Goal: Task Accomplishment & Management: Complete application form

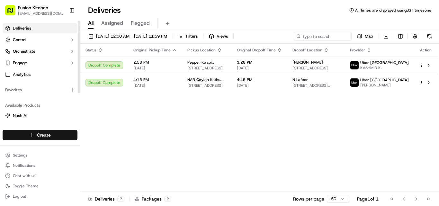
click at [30, 133] on html "Fusion Kitchen [EMAIL_ADDRESS][DOMAIN_NAME] Toggle Sidebar Deliveries Control O…" at bounding box center [219, 103] width 439 height 206
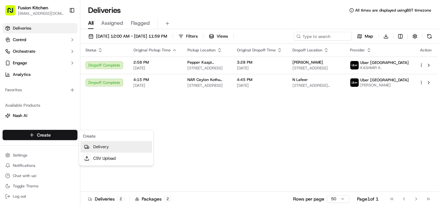
click at [96, 148] on link "Delivery" at bounding box center [116, 147] width 72 height 12
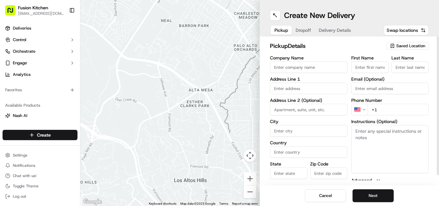
click at [290, 86] on input "text" at bounding box center [308, 89] width 77 height 12
paste input "[STREET_ADDRESS][PERSON_NAME]."
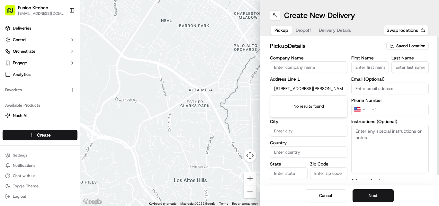
scroll to position [0, 29]
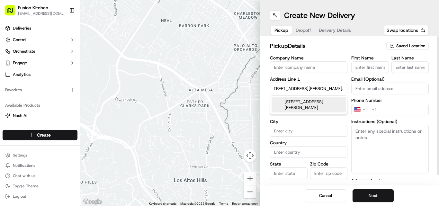
click at [318, 106] on div "[STREET_ADDRESS][PERSON_NAME]" at bounding box center [309, 104] width 74 height 15
type input "[STREET_ADDRESS][PERSON_NAME]"
type input "[PERSON_NAME]"
type input "[GEOGRAPHIC_DATA]"
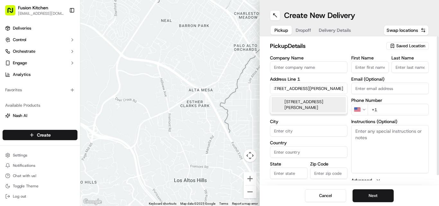
type input "RH10 1XX"
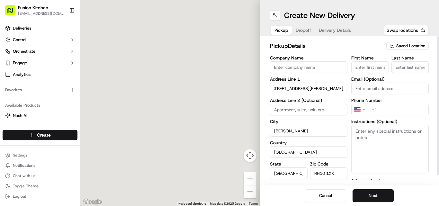
type input "[STREET_ADDRESS]"
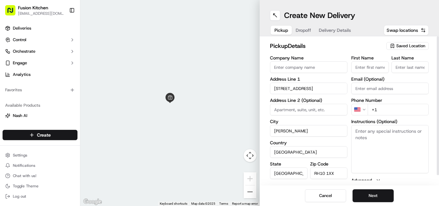
click at [365, 107] on html "Fusion Kitchen [EMAIL_ADDRESS][DOMAIN_NAME] Toggle Sidebar Deliveries Control O…" at bounding box center [219, 103] width 439 height 206
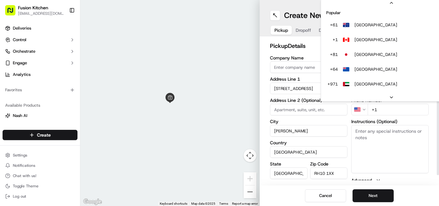
scroll to position [28, 0]
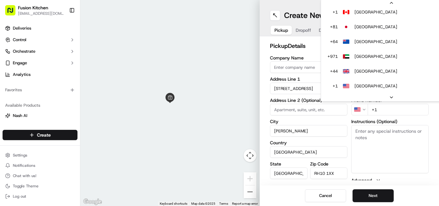
drag, startPoint x: 375, startPoint y: 71, endPoint x: 434, endPoint y: 90, distance: 62.3
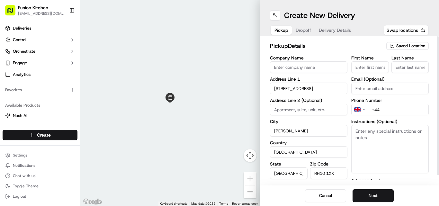
click at [402, 112] on input "+44" at bounding box center [398, 110] width 61 height 12
paste input "1293 241939"
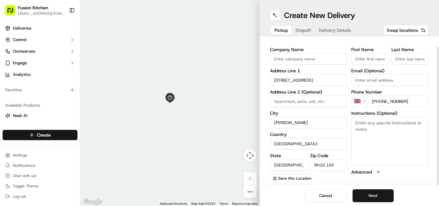
scroll to position [10, 0]
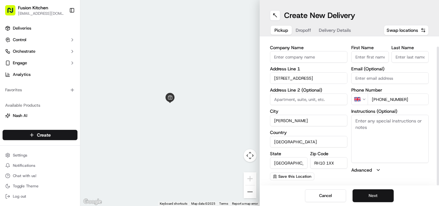
type input "[PHONE_NUMBER]"
click at [378, 192] on button "Next" at bounding box center [373, 195] width 41 height 13
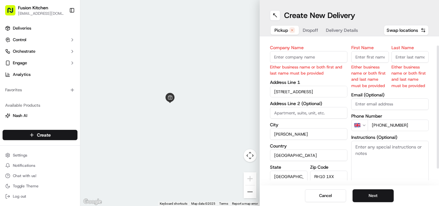
click at [293, 60] on input "Company Name" at bounding box center [308, 57] width 77 height 12
paste input "Virundhu Vilas"
type input "Virundhu Vilas"
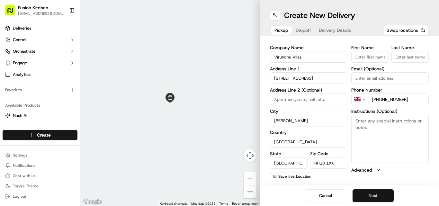
click at [380, 200] on button "Next" at bounding box center [373, 195] width 41 height 13
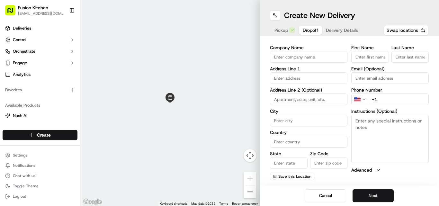
drag, startPoint x: 429, startPoint y: 39, endPoint x: 379, endPoint y: 133, distance: 106.6
click at [379, 133] on textarea "Instructions (Optional)" at bounding box center [389, 139] width 77 height 48
paste textarea "Virundhu Vilas"
type textarea "Virundhu Vilas"
click at [364, 126] on textarea "Instructions (Optional)" at bounding box center [389, 139] width 77 height 48
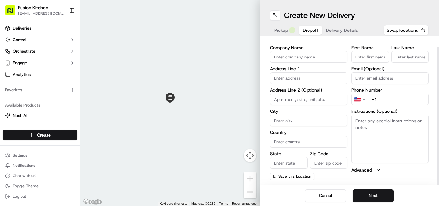
paste textarea "[PERSON_NAME] | 07960438152 [STREET_ADDRESS][PERSON_NAME]"
drag, startPoint x: 397, startPoint y: 140, endPoint x: 352, endPoint y: 131, distance: 45.8
click at [352, 131] on textarea "[PERSON_NAME] | 07960438152 [STREET_ADDRESS][PERSON_NAME]" at bounding box center [389, 139] width 77 height 48
type textarea "[PERSON_NAME] | 07960438152 [STREET_ADDRESS][PERSON_NAME]"
click at [297, 100] on input at bounding box center [308, 100] width 77 height 12
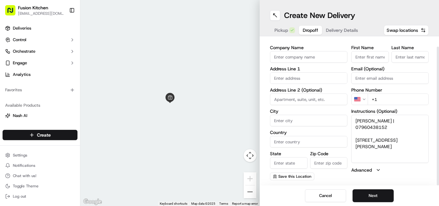
click at [293, 79] on input "text" at bounding box center [308, 78] width 77 height 12
paste input "[STREET_ADDRESS][PERSON_NAME]"
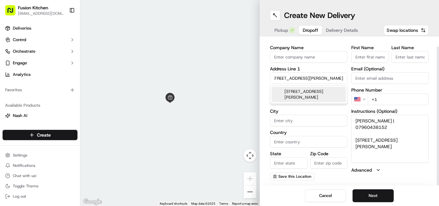
click at [312, 93] on div "[STREET_ADDRESS][PERSON_NAME]" at bounding box center [309, 94] width 74 height 15
type input "[STREET_ADDRESS][PERSON_NAME]"
type input "23"
type input "[PERSON_NAME]"
type input "[GEOGRAPHIC_DATA]"
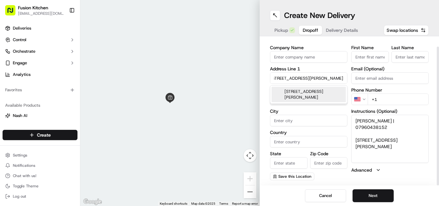
type input "[GEOGRAPHIC_DATA]"
type input "RH11 8AX"
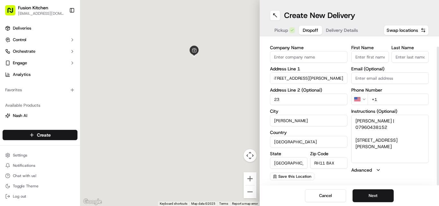
type input "[STREET_ADDRESS]"
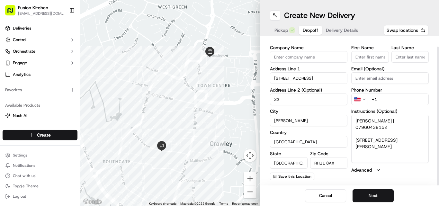
drag, startPoint x: 374, startPoint y: 122, endPoint x: 356, endPoint y: 122, distance: 17.7
click at [356, 122] on textarea "[PERSON_NAME] | 07960438152 [STREET_ADDRESS][PERSON_NAME]" at bounding box center [389, 139] width 77 height 48
click at [366, 57] on input "First Name" at bounding box center [370, 57] width 38 height 12
paste input "[PERSON_NAME]"
drag, startPoint x: 374, startPoint y: 58, endPoint x: 364, endPoint y: 56, distance: 10.7
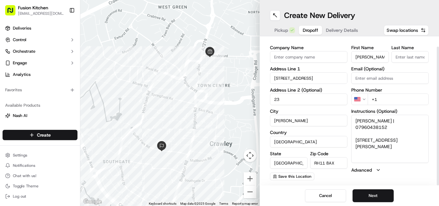
click at [364, 56] on input "[PERSON_NAME]" at bounding box center [370, 57] width 38 height 12
type input "[PERSON_NAME]"
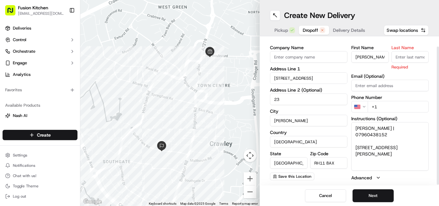
click at [404, 57] on input "Last Name" at bounding box center [411, 57] width 38 height 12
paste input "[PERSON_NAME]"
type input "[PERSON_NAME]"
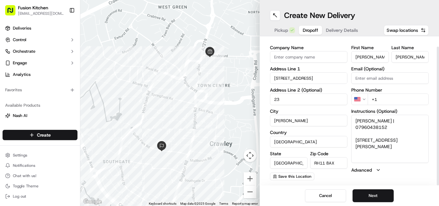
click at [410, 149] on textarea "[PERSON_NAME] | 07960438152 [STREET_ADDRESS][PERSON_NAME]" at bounding box center [389, 139] width 77 height 48
drag, startPoint x: 411, startPoint y: 120, endPoint x: 378, endPoint y: 122, distance: 32.8
click at [378, 122] on textarea "[PERSON_NAME] | 07960438152 [STREET_ADDRESS][PERSON_NAME]" at bounding box center [389, 139] width 77 height 48
click at [364, 99] on html "Fusion Kitchen [EMAIL_ADDRESS][DOMAIN_NAME] Toggle Sidebar Deliveries Control O…" at bounding box center [219, 103] width 439 height 206
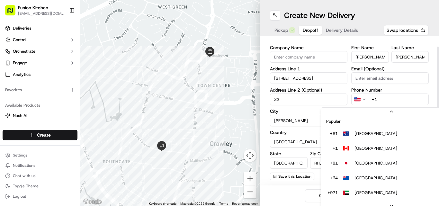
scroll to position [28, 0]
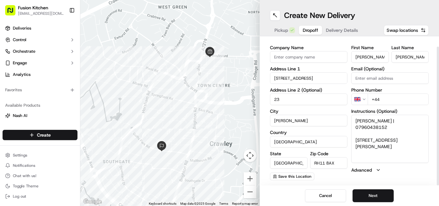
click at [397, 98] on input "+44" at bounding box center [398, 100] width 61 height 12
paste input "07960 438152"
type input "[PHONE_NUMBER]"
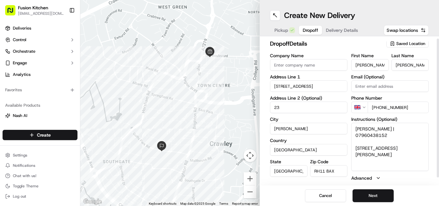
scroll to position [0, 0]
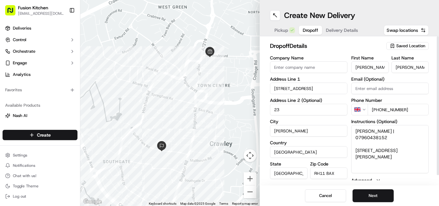
click at [283, 32] on span "Pickup" at bounding box center [282, 30] width 14 height 6
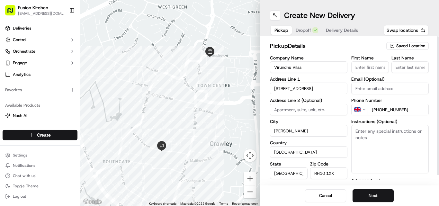
click at [305, 28] on span "Dropoff" at bounding box center [303, 30] width 15 height 6
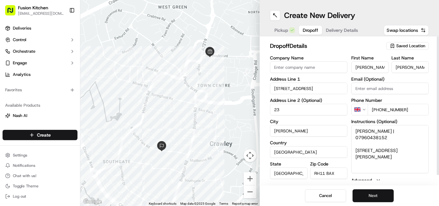
click at [384, 194] on button "Next" at bounding box center [373, 195] width 41 height 13
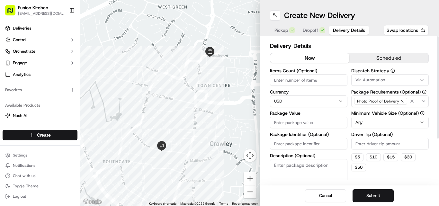
click at [310, 97] on html "Fusion Kitchen [EMAIL_ADDRESS][DOMAIN_NAME] Toggle Sidebar Deliveries Control O…" at bounding box center [219, 103] width 439 height 206
click at [299, 121] on input "Package Value" at bounding box center [308, 123] width 77 height 12
paste input "30.68"
type input "30.68"
click at [373, 196] on button "Submit" at bounding box center [373, 195] width 41 height 13
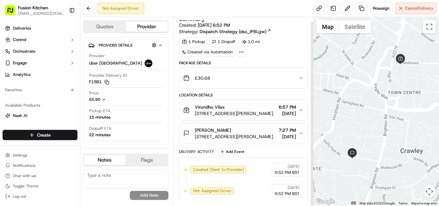
scroll to position [5, 0]
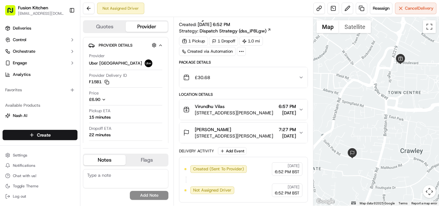
click at [230, 110] on span "[STREET_ADDRESS][PERSON_NAME]" at bounding box center [234, 113] width 78 height 6
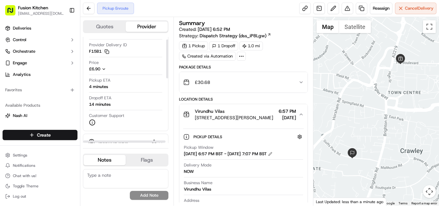
scroll to position [0, 0]
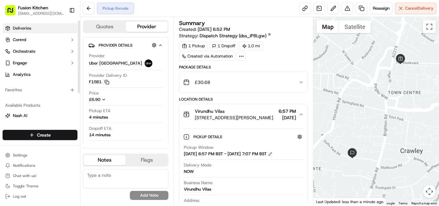
click at [32, 27] on link "Deliveries" at bounding box center [40, 28] width 75 height 10
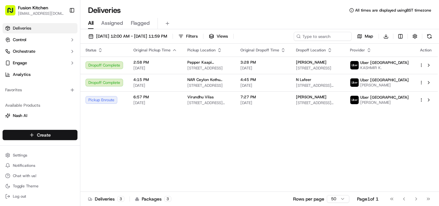
click at [44, 136] on html "Fusion Kitchen [EMAIL_ADDRESS][DOMAIN_NAME] Toggle Sidebar Deliveries Control O…" at bounding box center [219, 103] width 439 height 206
click at [94, 150] on link "Delivery" at bounding box center [116, 147] width 72 height 12
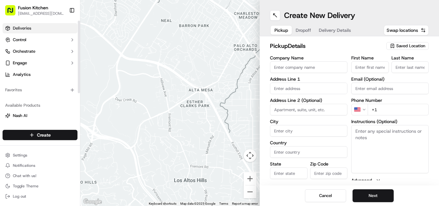
click at [32, 31] on link "Deliveries" at bounding box center [40, 28] width 75 height 10
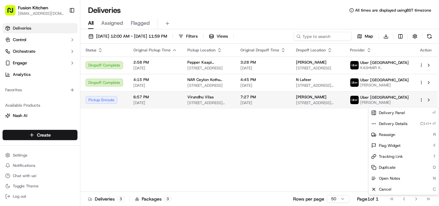
click at [424, 105] on html "Fusion Kitchen [EMAIL_ADDRESS][DOMAIN_NAME] Toggle Sidebar Deliveries Control O…" at bounding box center [219, 103] width 439 height 206
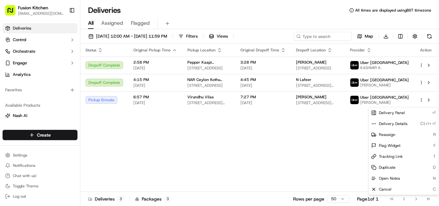
drag, startPoint x: 249, startPoint y: 134, endPoint x: 291, endPoint y: 125, distance: 42.4
click at [249, 134] on html "Fusion Kitchen [EMAIL_ADDRESS][DOMAIN_NAME] Toggle Sidebar Deliveries Control O…" at bounding box center [219, 103] width 439 height 206
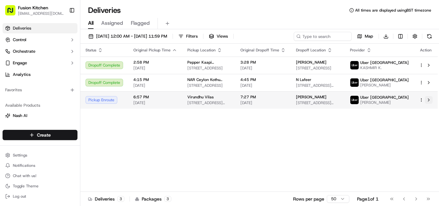
click at [429, 103] on button at bounding box center [429, 100] width 8 height 8
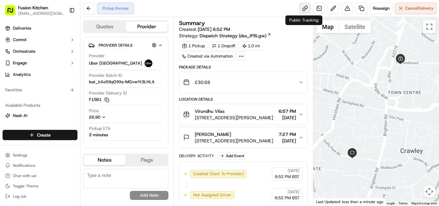
click at [304, 8] on link at bounding box center [305, 9] width 12 height 12
click at [304, 10] on link at bounding box center [305, 9] width 12 height 12
click at [301, 9] on link at bounding box center [305, 9] width 12 height 12
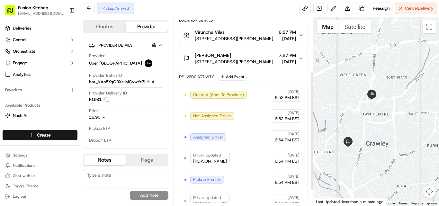
scroll to position [79, 0]
click at [237, 53] on div "[PERSON_NAME]" at bounding box center [234, 55] width 78 height 6
